Goal: Information Seeking & Learning: Check status

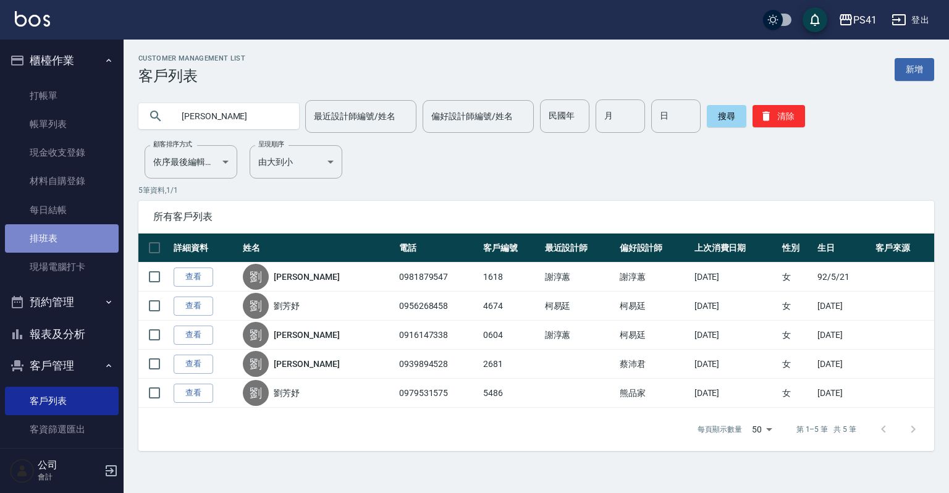
click at [62, 247] on link "排班表" at bounding box center [62, 238] width 114 height 28
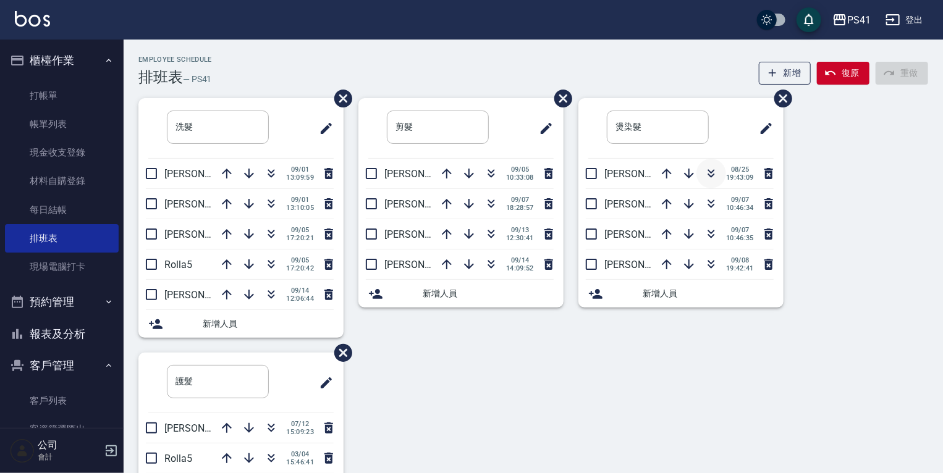
click at [704, 169] on icon "button" at bounding box center [711, 173] width 15 height 15
click at [54, 341] on button "報表及分析" at bounding box center [62, 334] width 114 height 32
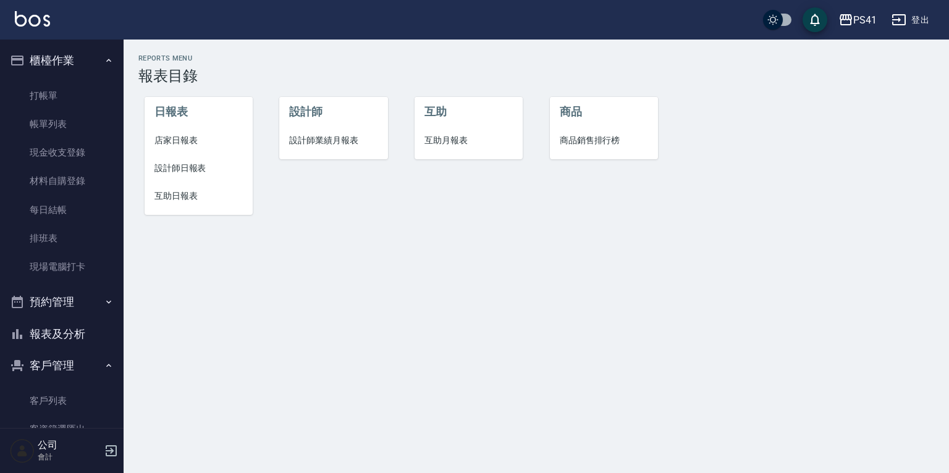
click at [195, 173] on span "設計師日報表" at bounding box center [198, 168] width 88 height 13
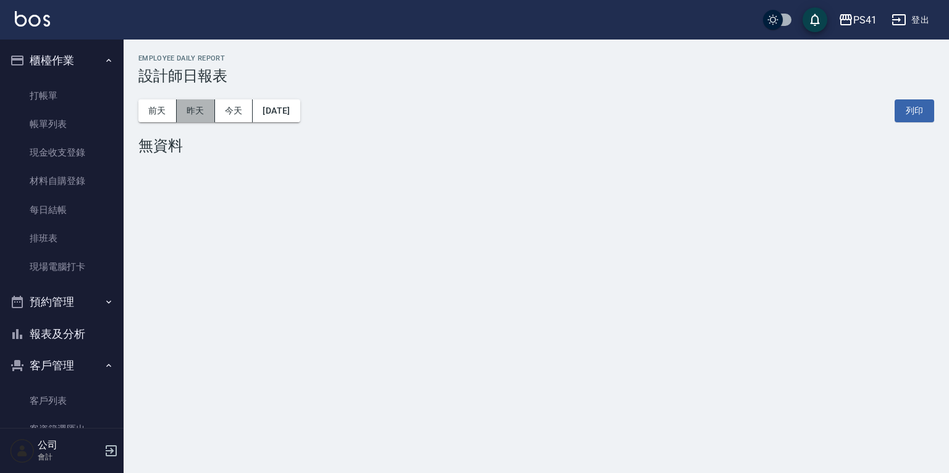
click at [210, 111] on button "昨天" at bounding box center [196, 110] width 38 height 23
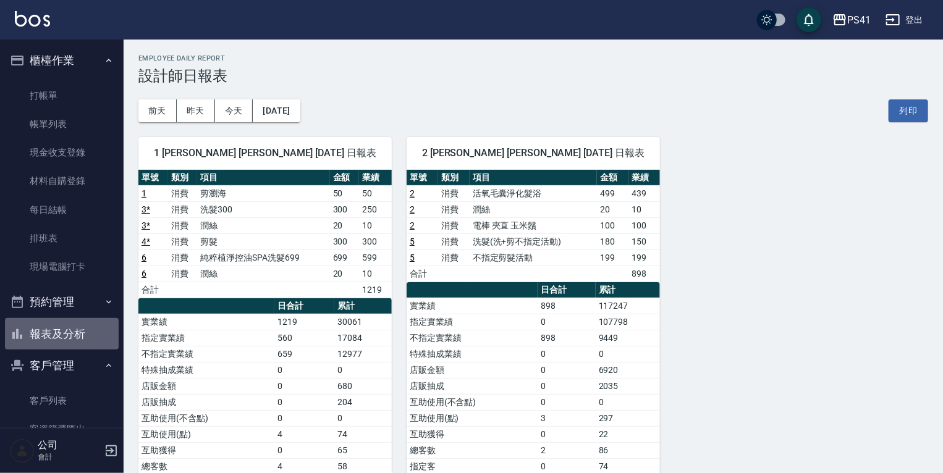
click at [64, 334] on button "報表及分析" at bounding box center [62, 334] width 114 height 32
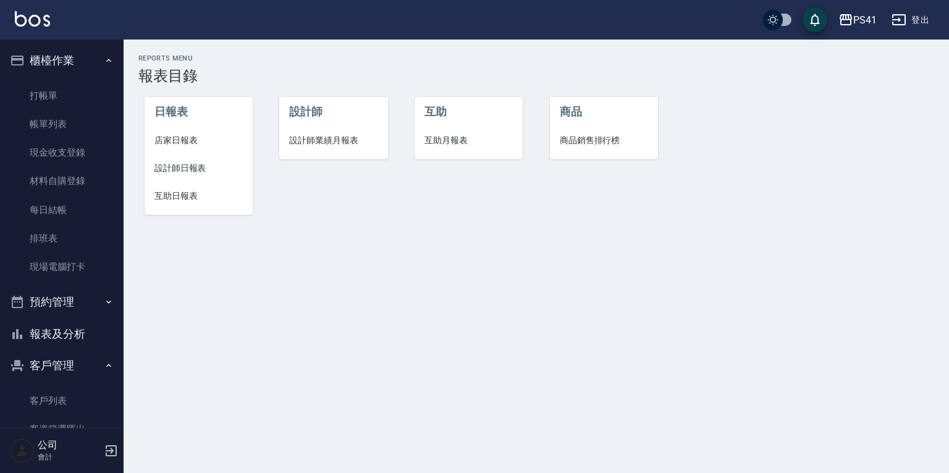
click at [340, 147] on li "設計師業績月報表" at bounding box center [333, 141] width 108 height 28
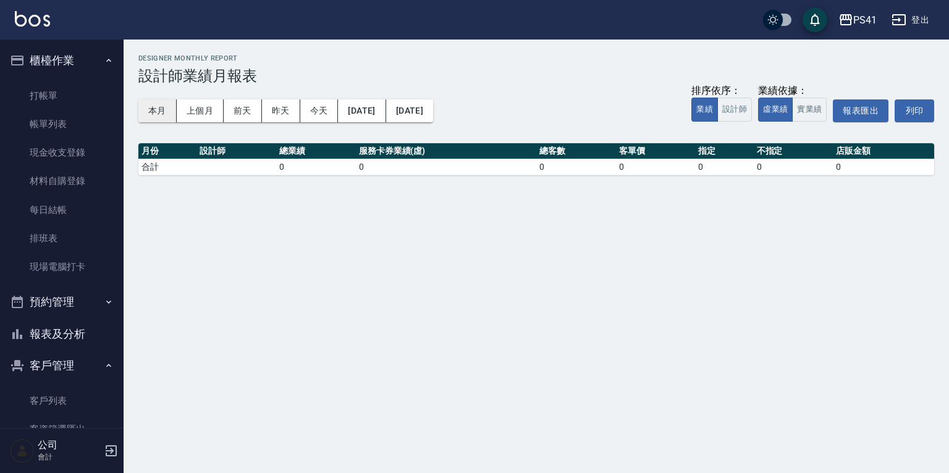
click at [161, 112] on button "本月" at bounding box center [157, 110] width 38 height 23
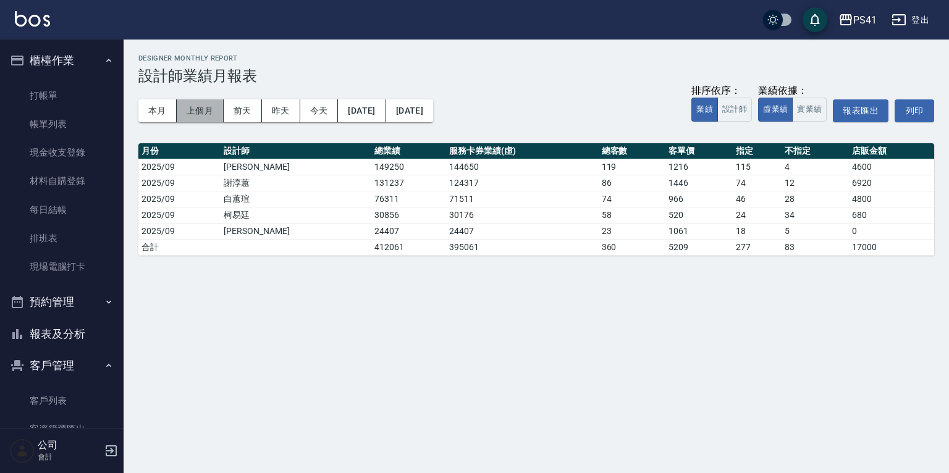
click at [198, 110] on button "上個月" at bounding box center [200, 110] width 47 height 23
click at [433, 107] on button "[DATE]" at bounding box center [409, 110] width 47 height 23
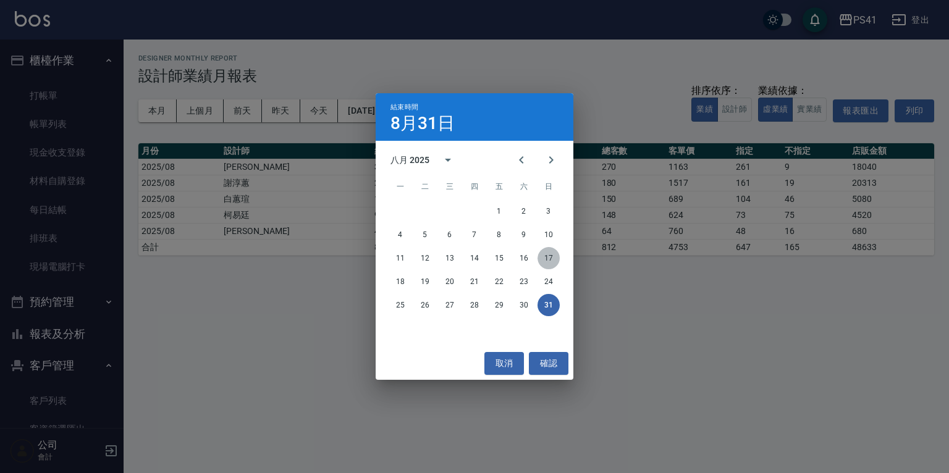
click at [547, 256] on button "17" at bounding box center [549, 258] width 22 height 22
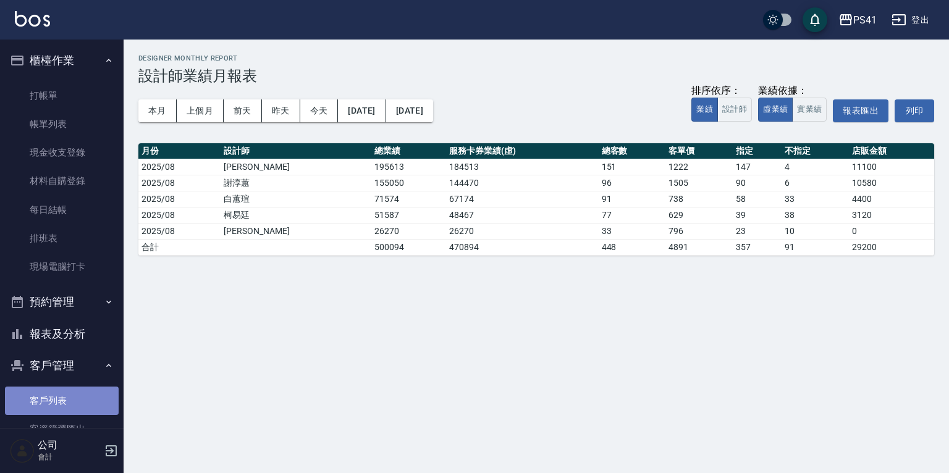
click at [80, 392] on link "客戶列表" at bounding box center [62, 401] width 114 height 28
